Goal: Task Accomplishment & Management: Use online tool/utility

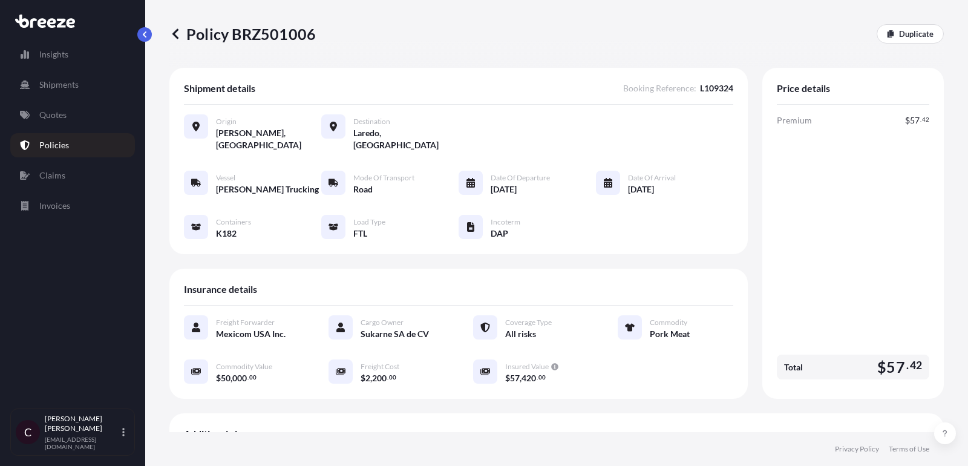
scroll to position [317, 0]
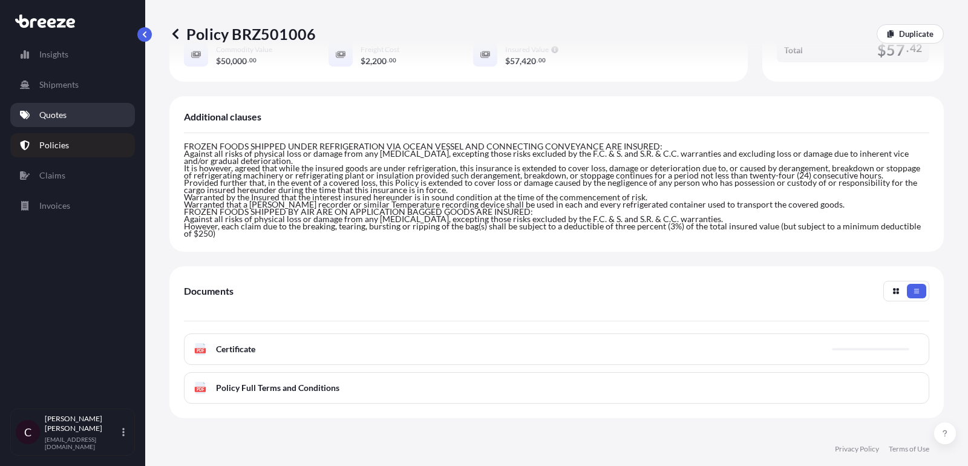
click at [53, 114] on p "Quotes" at bounding box center [52, 115] width 27 height 12
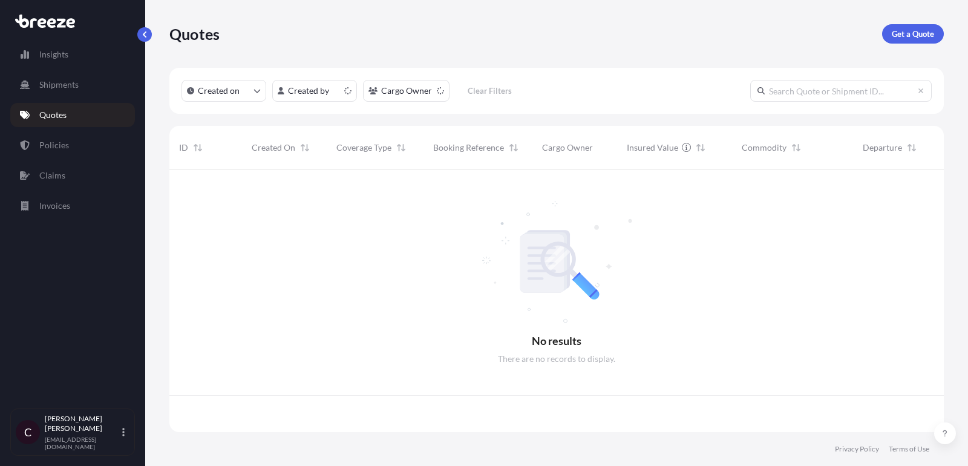
scroll to position [269, 774]
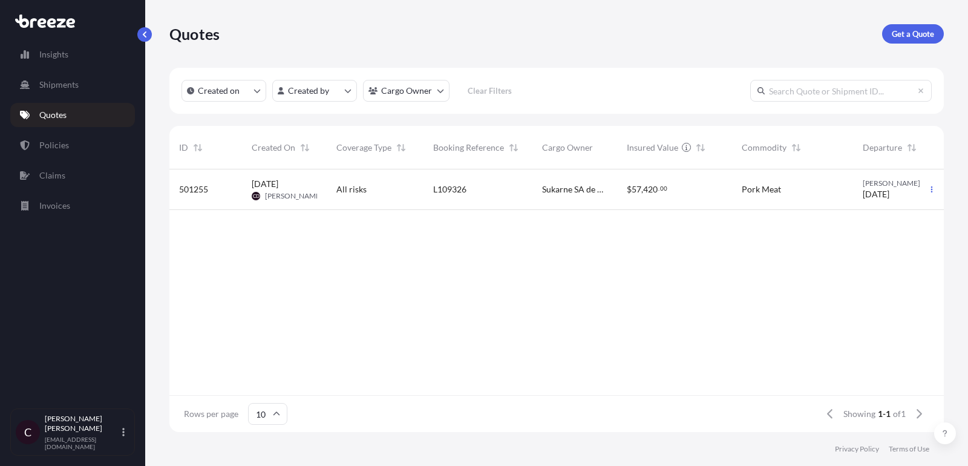
click at [565, 188] on span "Sukarne SA de CV" at bounding box center [574, 189] width 65 height 12
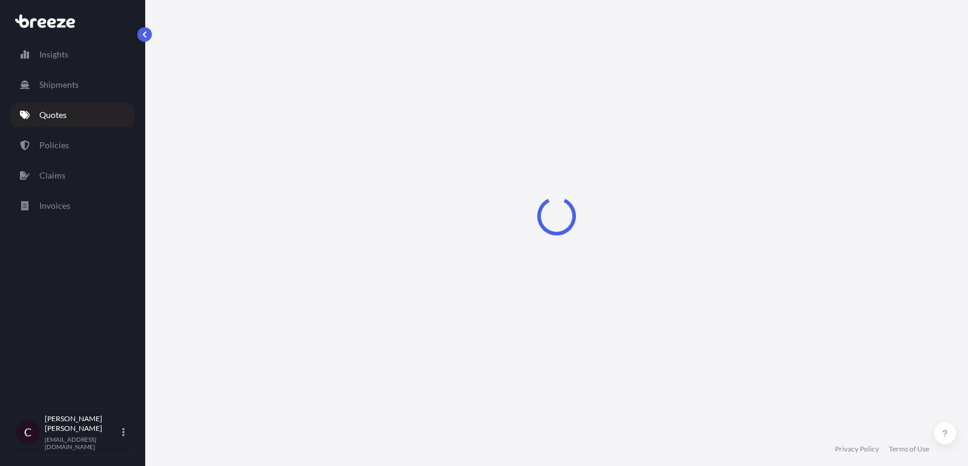
select select "Road"
select select "2"
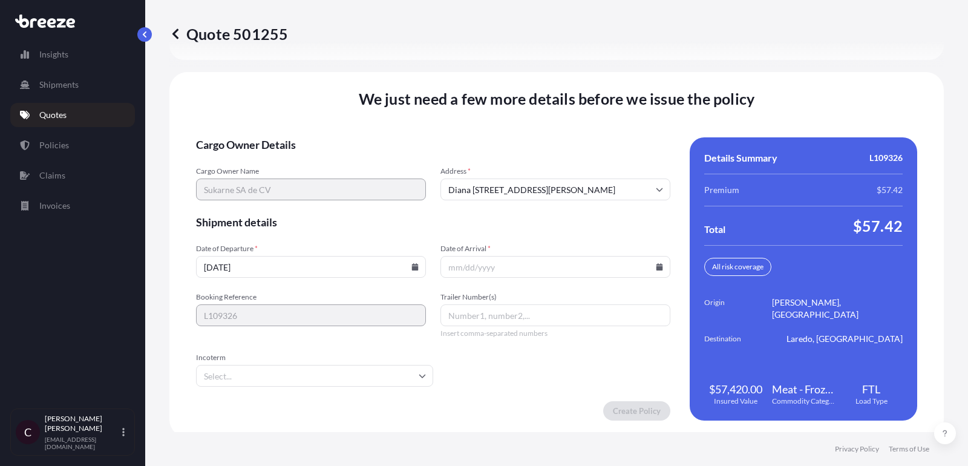
scroll to position [1797, 0]
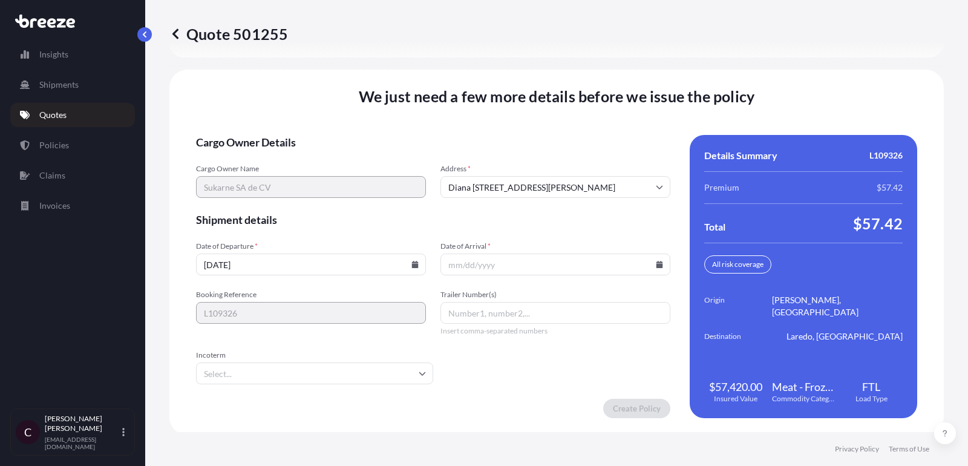
click at [497, 266] on input "Date of Arrival *" at bounding box center [555, 264] width 230 height 22
click at [659, 261] on icon at bounding box center [659, 264] width 7 height 7
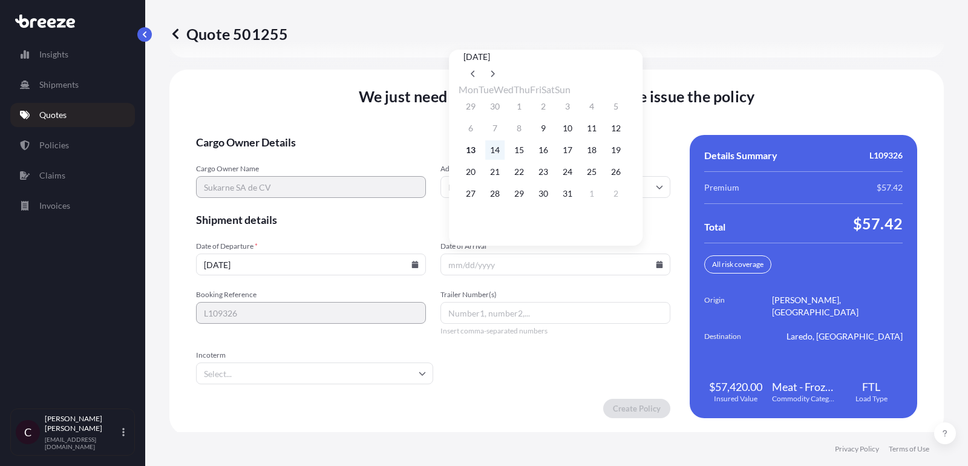
click at [502, 157] on button "14" at bounding box center [494, 149] width 19 height 19
type input "[DATE]"
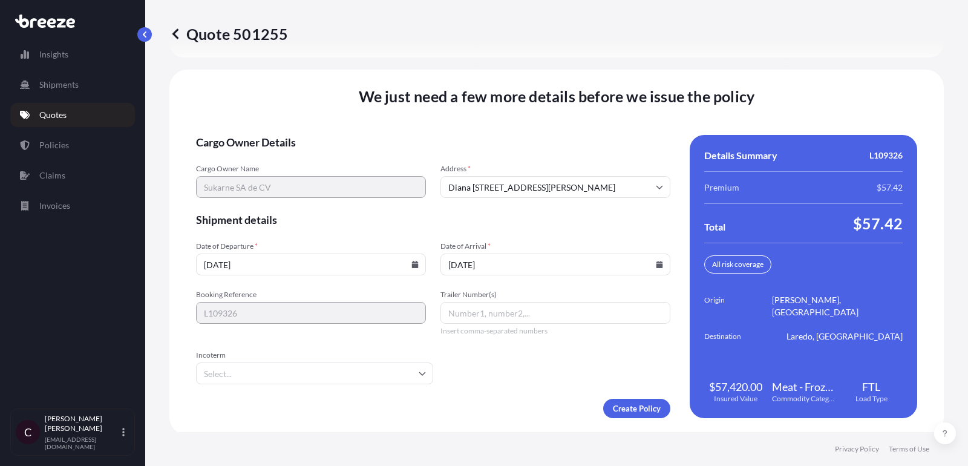
click at [520, 318] on input "Trailer Number(s)" at bounding box center [555, 313] width 230 height 22
paste input "K405"
type input "K405"
click at [301, 374] on input "Incoterm" at bounding box center [314, 373] width 237 height 22
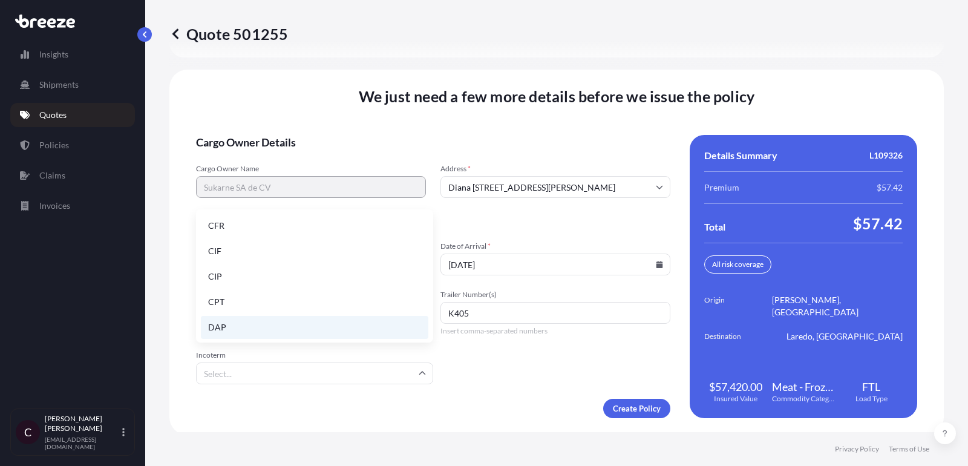
click at [295, 324] on li "DAP" at bounding box center [314, 327] width 227 height 23
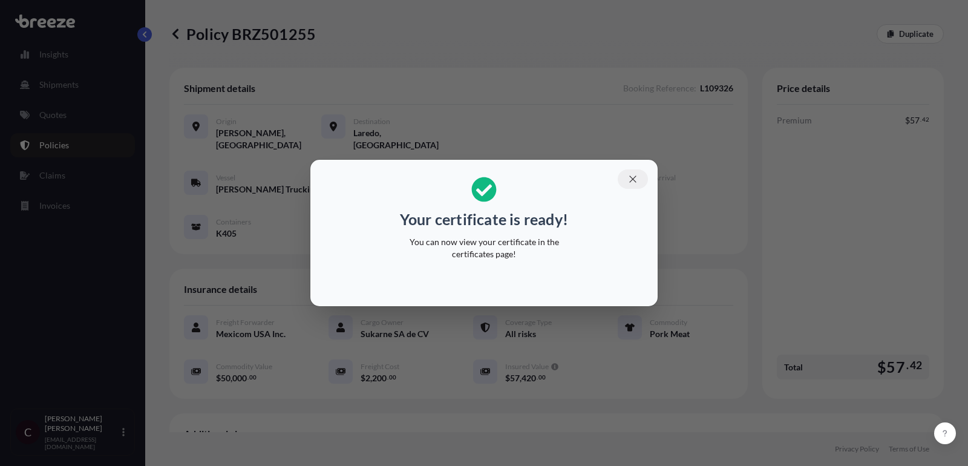
click at [638, 174] on icon "button" at bounding box center [632, 179] width 11 height 11
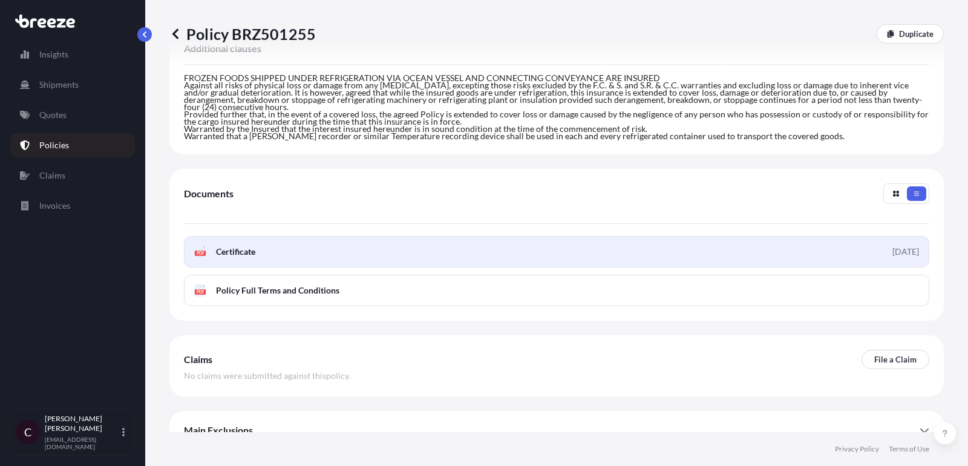
scroll to position [387, 0]
click at [244, 244] on span "Certificate" at bounding box center [235, 250] width 39 height 12
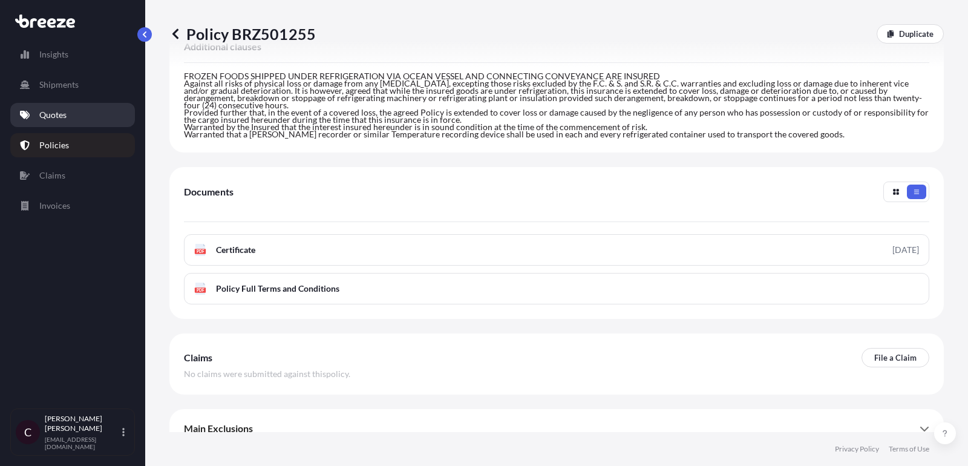
click at [59, 123] on link "Quotes" at bounding box center [72, 115] width 125 height 24
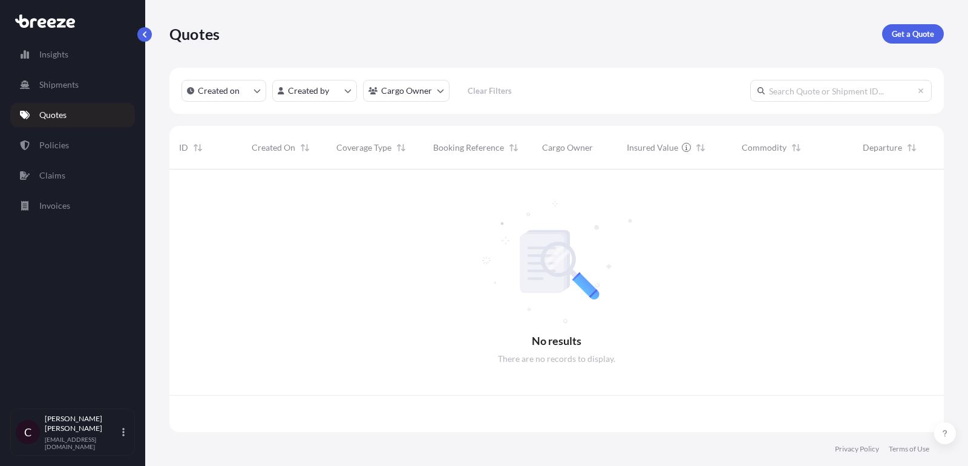
scroll to position [269, 774]
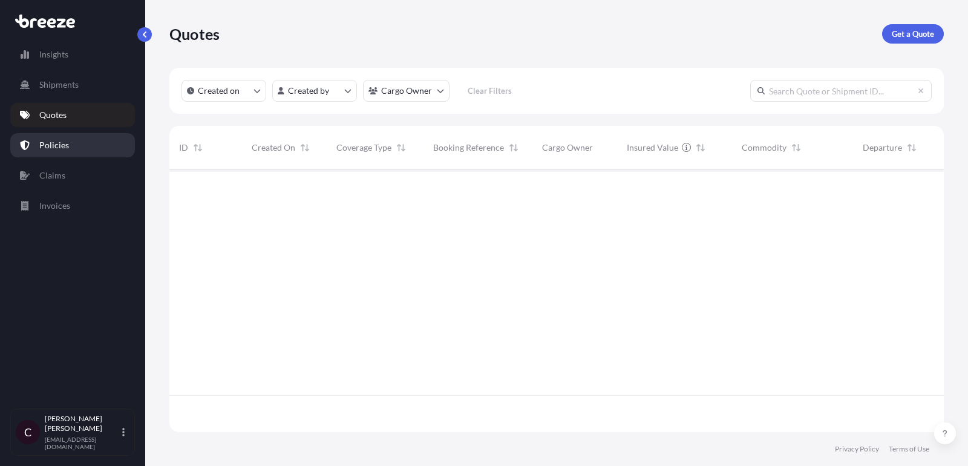
click at [78, 147] on link "Policies" at bounding box center [72, 145] width 125 height 24
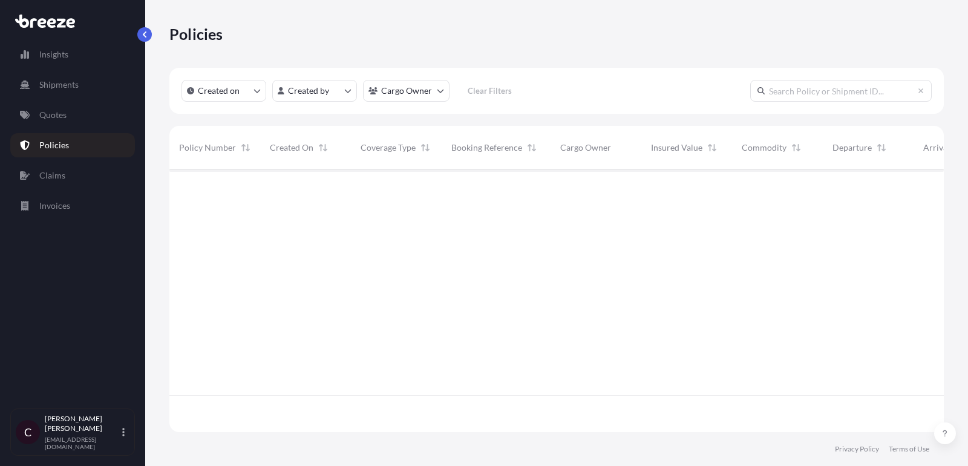
scroll to position [269, 774]
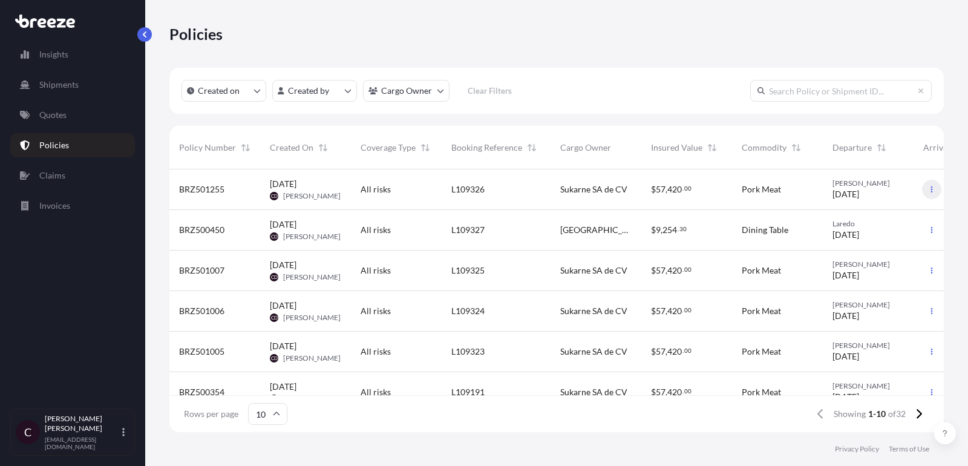
click at [927, 192] on button "button" at bounding box center [931, 189] width 19 height 19
click at [869, 203] on div "Duplicate quote Download certificate" at bounding box center [869, 203] width 116 height 46
click at [835, 197] on link "Duplicate quote" at bounding box center [869, 191] width 111 height 19
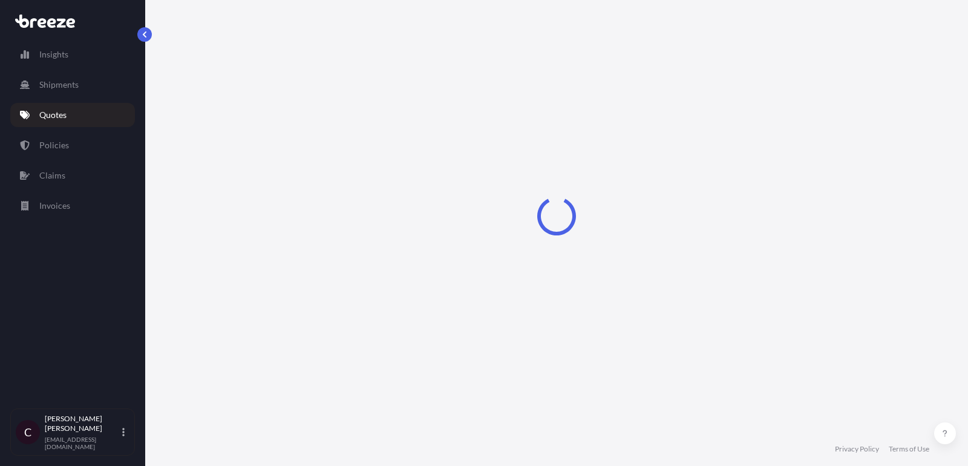
scroll to position [19, 0]
select select "Road"
select select "2"
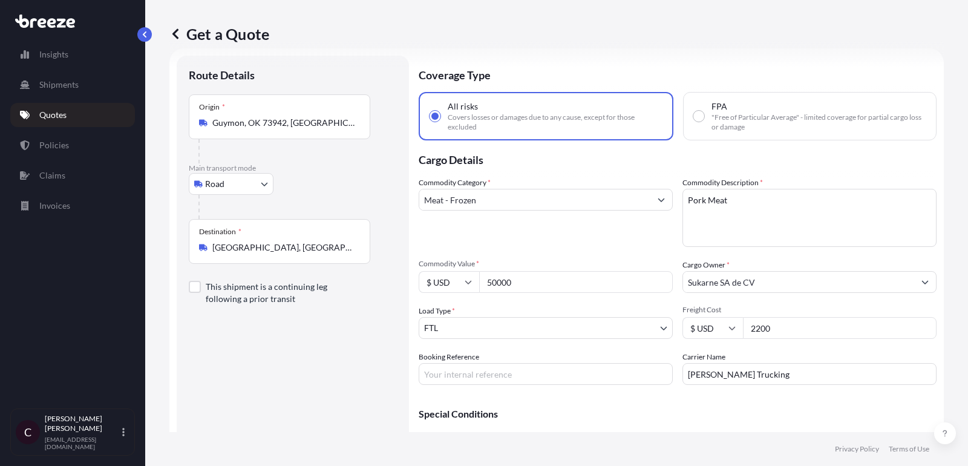
click at [495, 370] on input "Booking Reference" at bounding box center [546, 374] width 254 height 22
paste input "L109583"
type input "L109583"
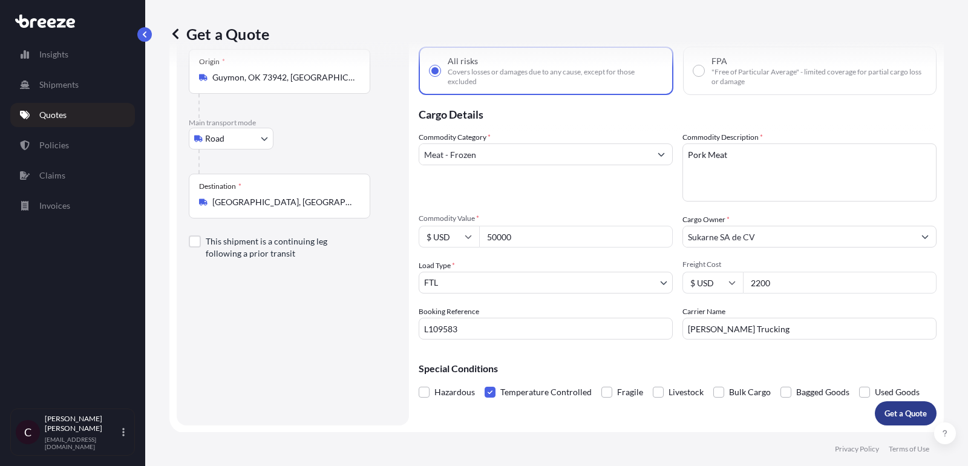
click at [883, 402] on button "Get a Quote" at bounding box center [906, 413] width 62 height 24
select select "Road"
select select "2"
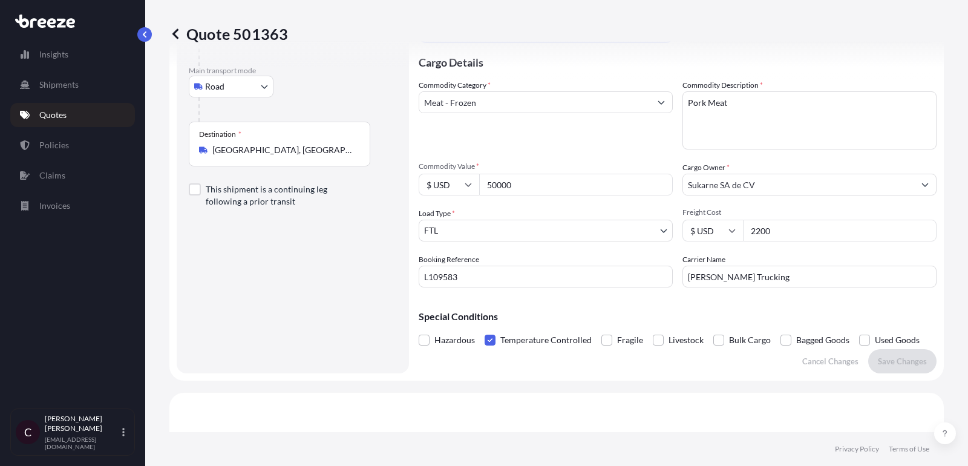
scroll to position [112, 0]
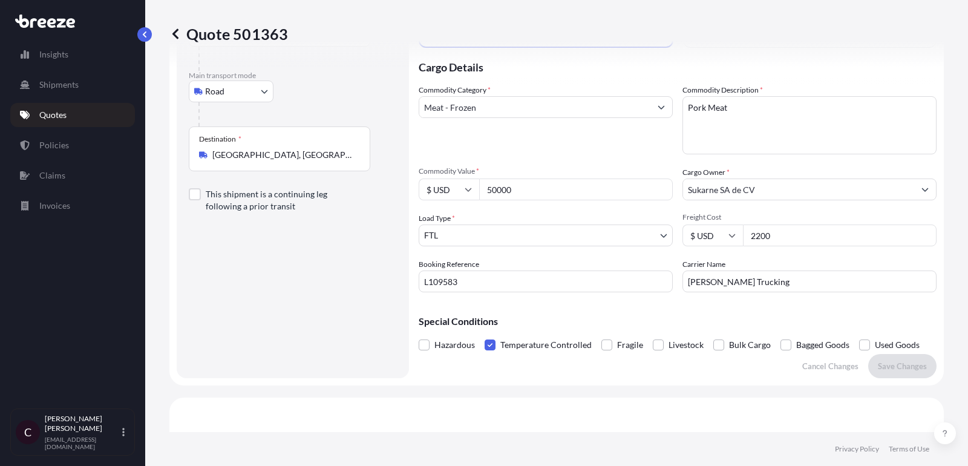
click at [69, 114] on link "Quotes" at bounding box center [72, 115] width 125 height 24
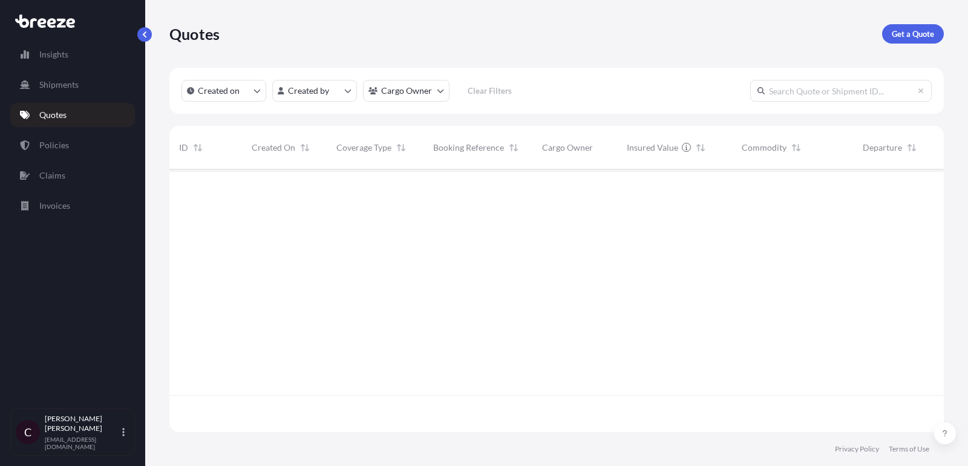
scroll to position [269, 774]
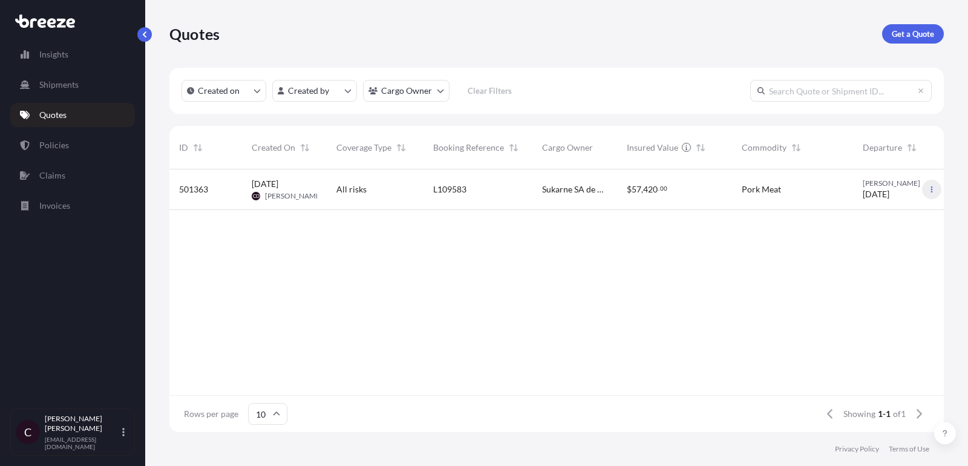
click at [933, 185] on button "button" at bounding box center [931, 189] width 19 height 19
click at [890, 211] on p "Duplicate quote" at bounding box center [884, 214] width 60 height 12
select select "Road"
select select "2"
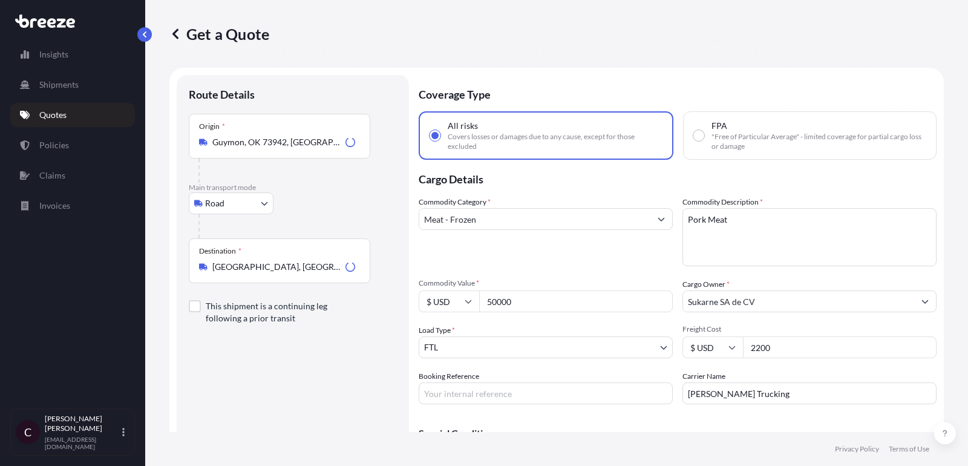
scroll to position [19, 0]
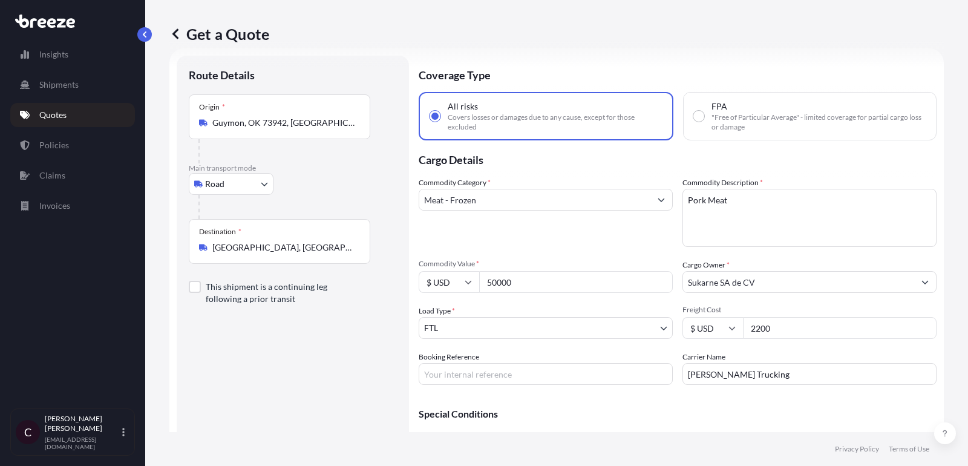
click at [529, 377] on input "Booking Reference" at bounding box center [546, 374] width 254 height 22
paste input "L109584"
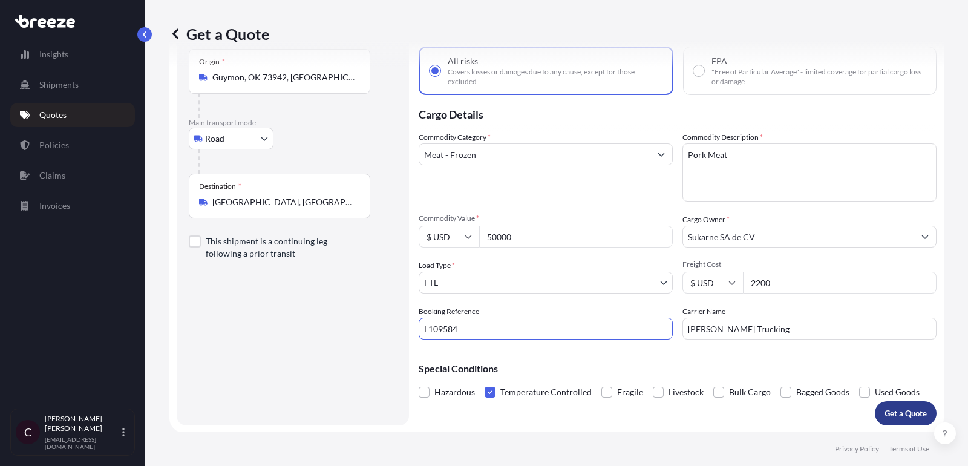
type input "L109584"
click at [895, 410] on p "Get a Quote" at bounding box center [905, 413] width 42 height 12
select select "Road"
select select "2"
